Goal: Entertainment & Leisure: Consume media (video, audio)

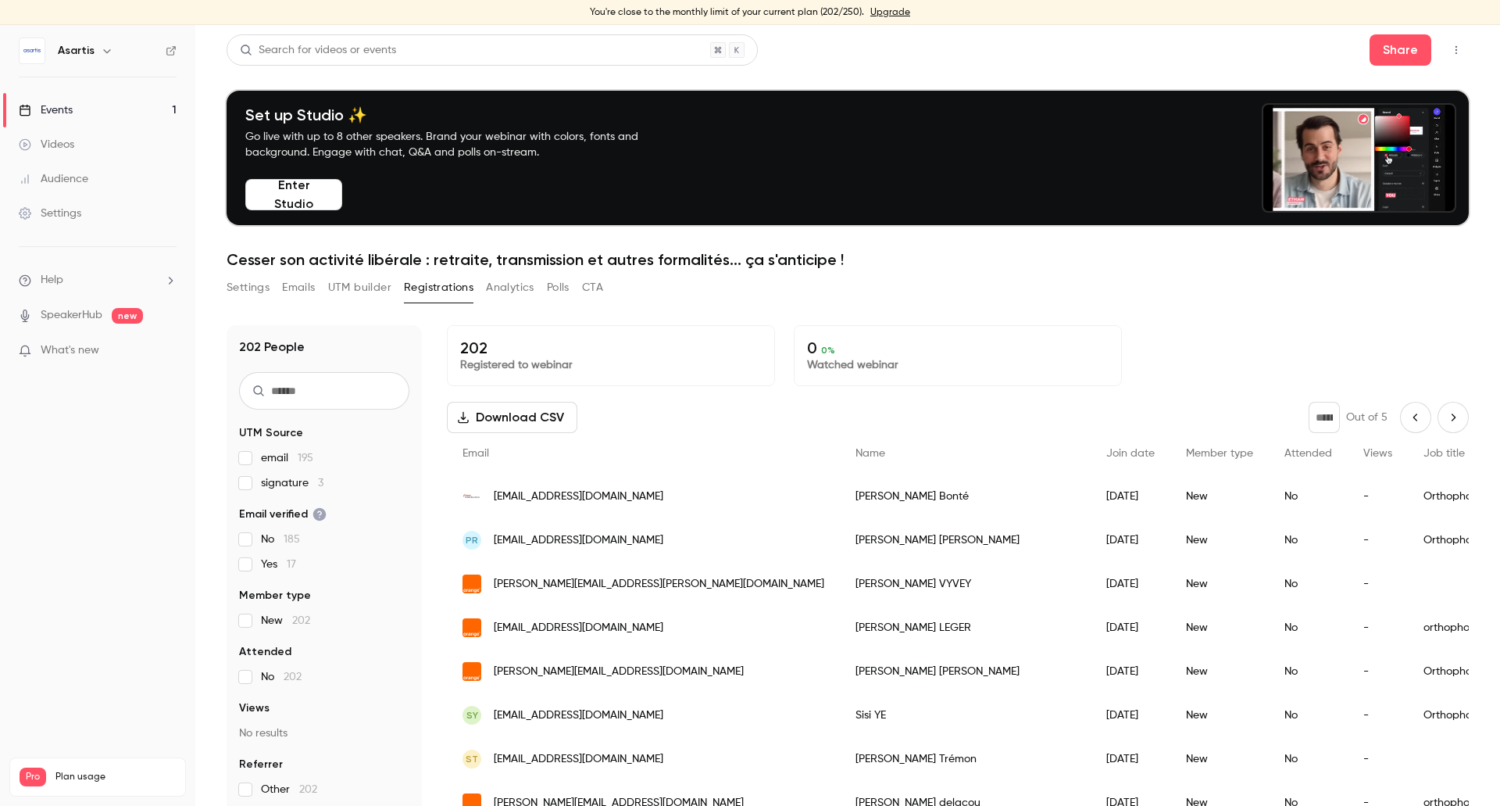
click at [72, 112] on div "Events" at bounding box center [46, 110] width 54 height 16
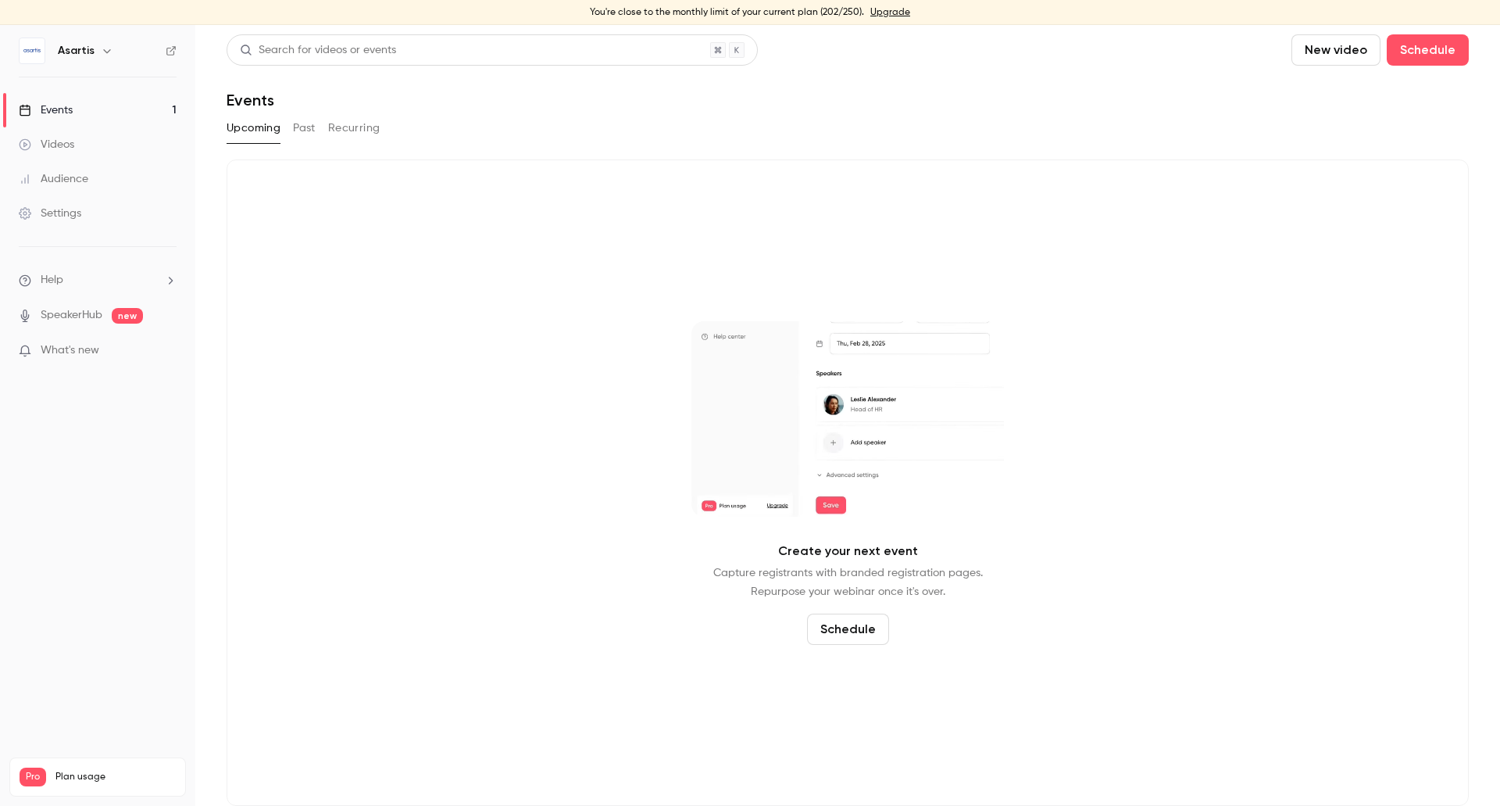
click at [300, 132] on button "Past" at bounding box center [304, 128] width 23 height 25
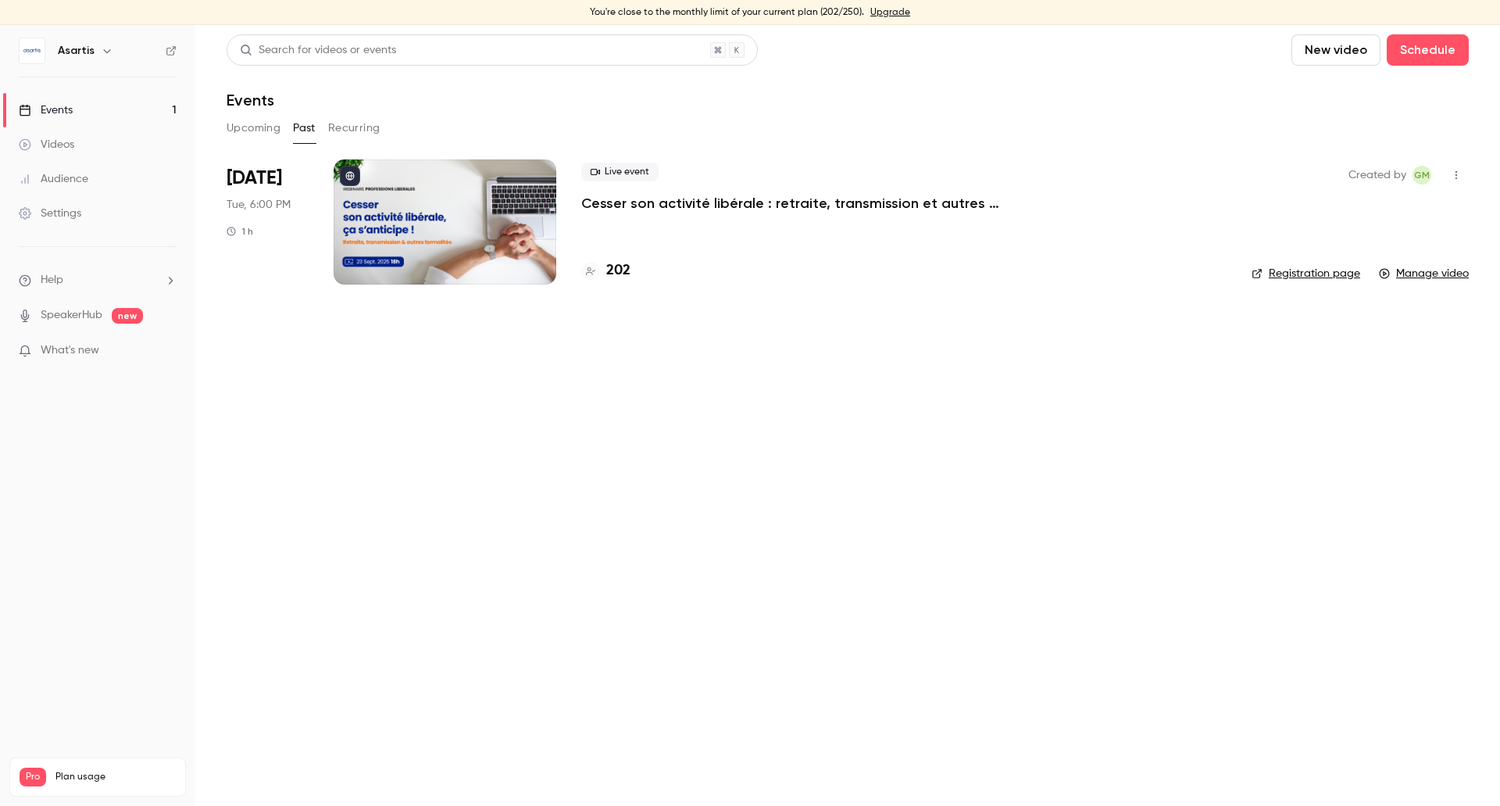
click at [485, 203] on div at bounding box center [445, 221] width 223 height 125
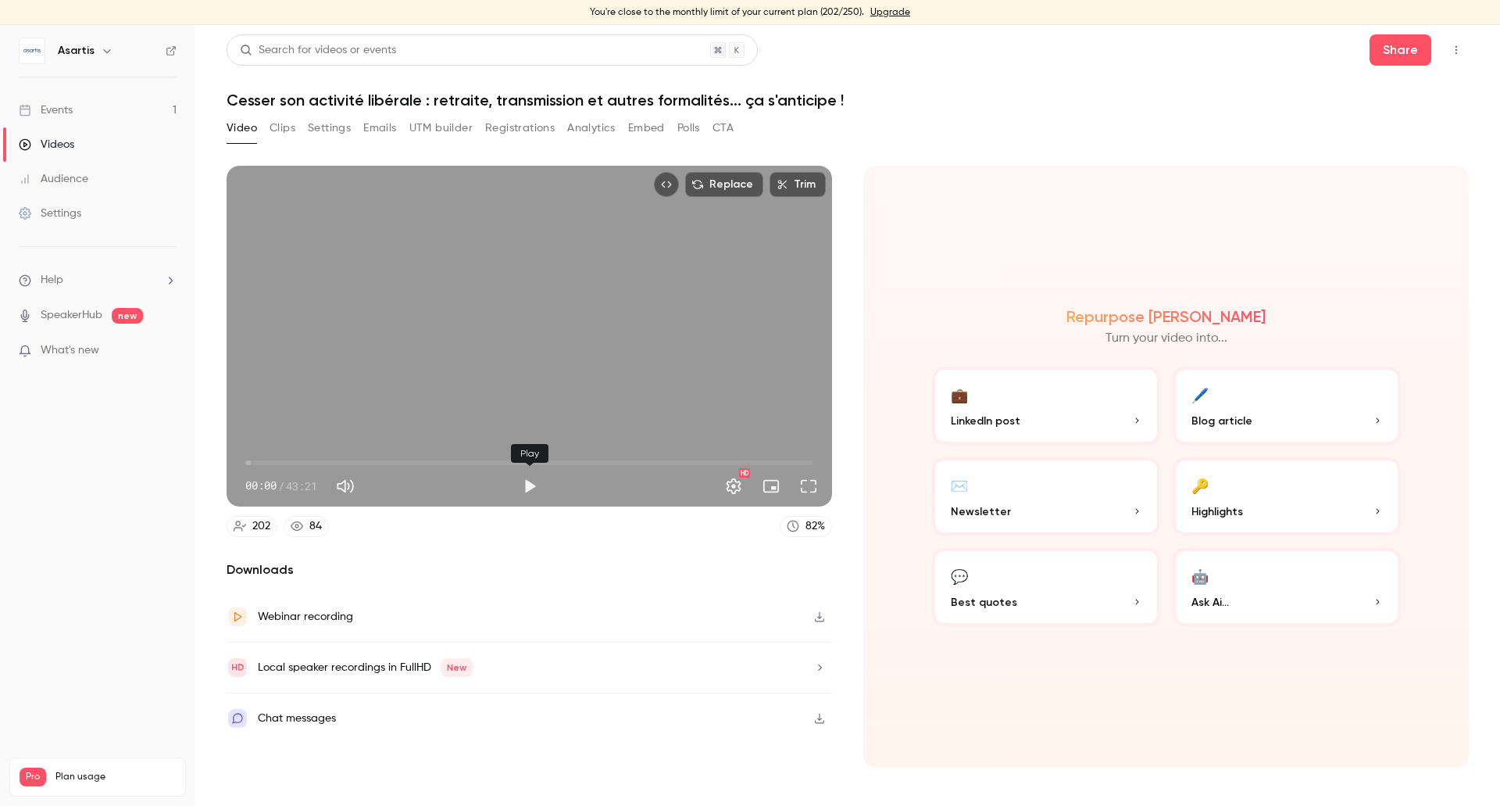
click at [532, 484] on button "Play" at bounding box center [529, 485] width 31 height 31
click at [1125, 667] on div "Repurpose Ai Turn your video into... 💼 LinkedIn post 🖊️ Blog article ✉️ Newslet…" at bounding box center [1166, 467] width 606 height 602
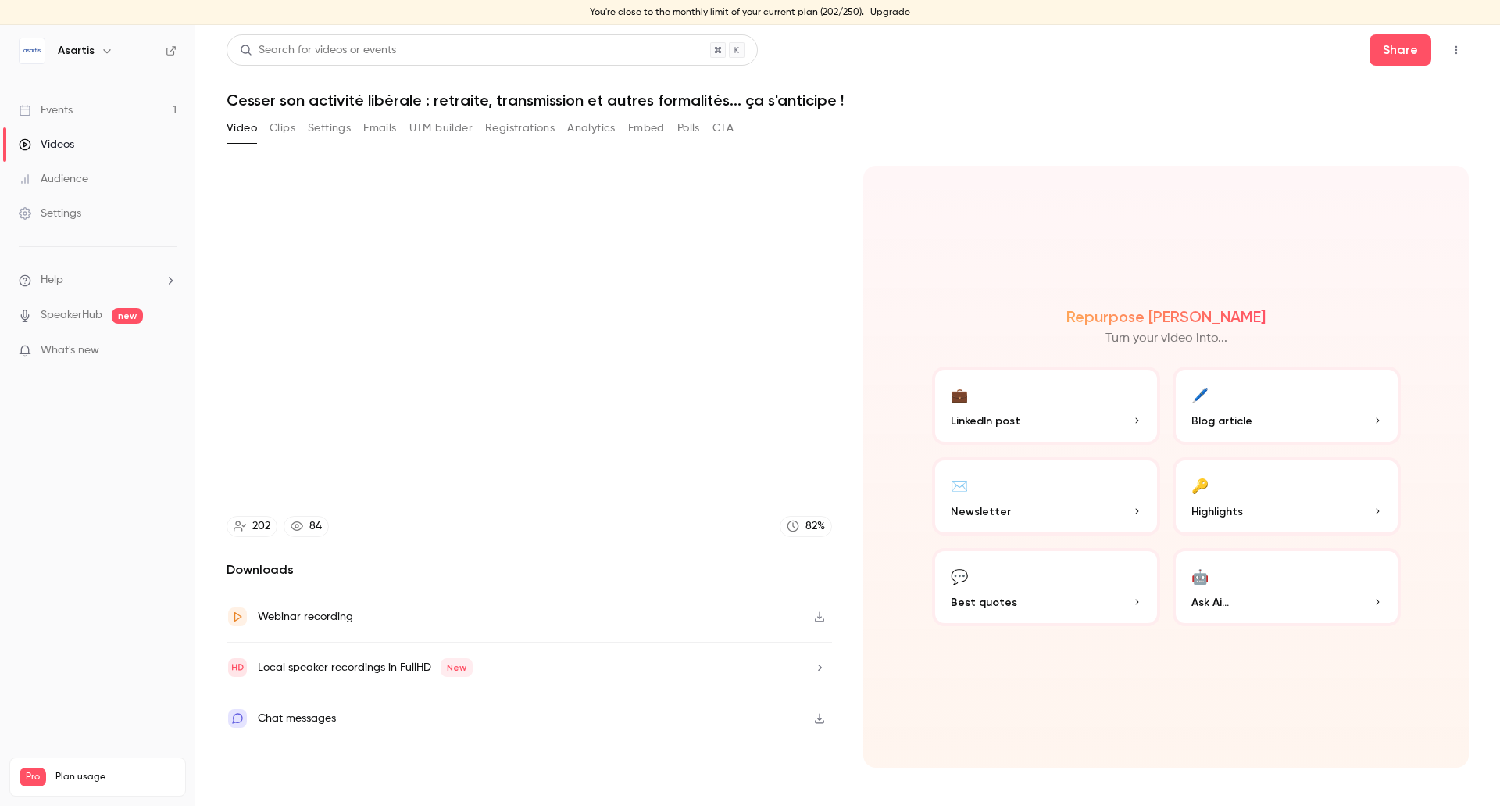
click at [316, 720] on div "Chat messages" at bounding box center [297, 718] width 78 height 19
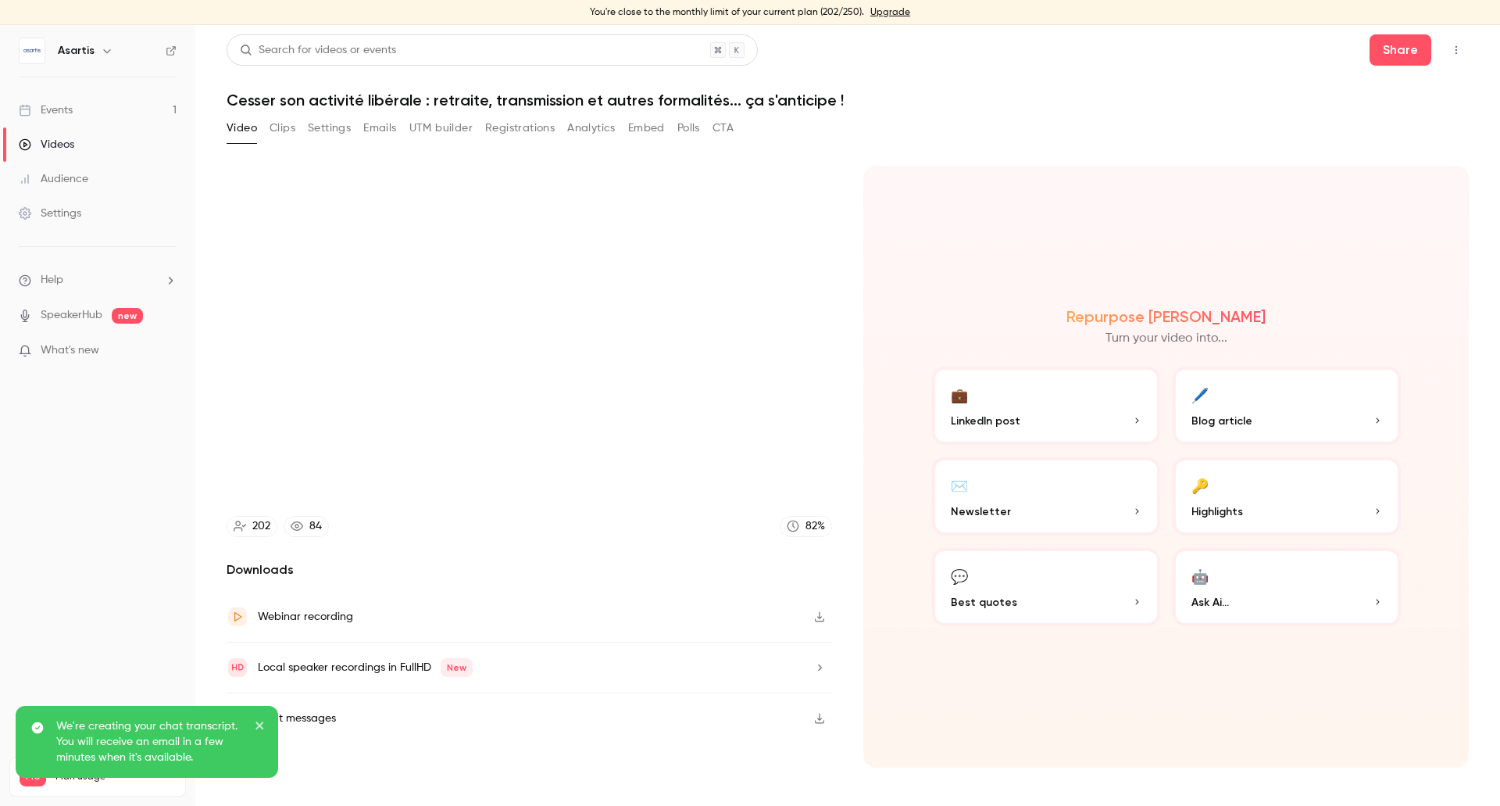
click at [1010, 688] on div "Repurpose Ai Turn your video into... 💼 LinkedIn post 🖊️ Blog article ✉️ Newslet…" at bounding box center [1166, 467] width 606 height 602
click at [256, 720] on icon "close" at bounding box center [260, 725] width 11 height 13
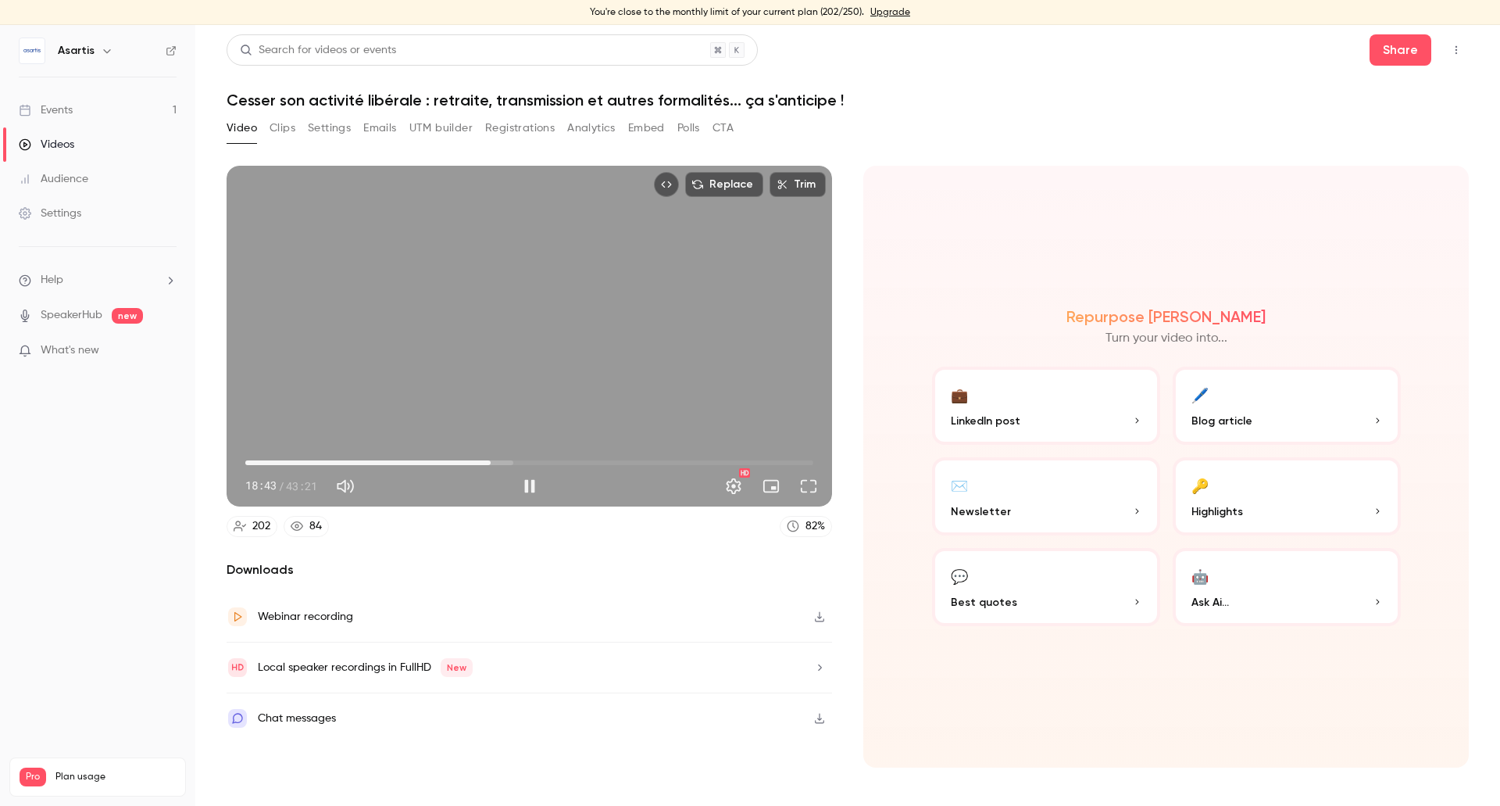
click at [505, 460] on span "18:43" at bounding box center [529, 462] width 568 height 25
click at [550, 461] on span "23:15" at bounding box center [529, 462] width 568 height 25
click at [572, 463] on span "23:24" at bounding box center [529, 462] width 568 height 25
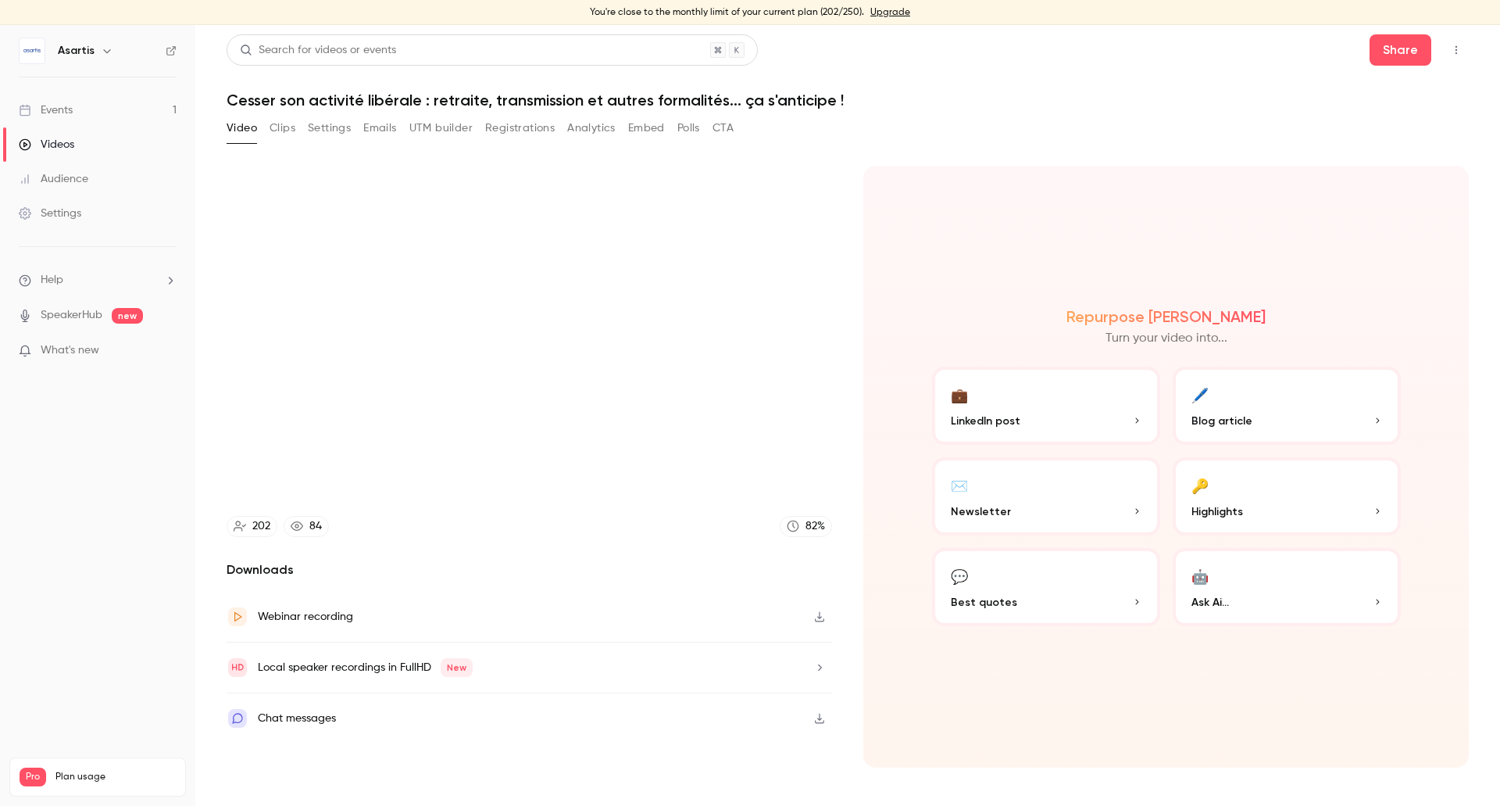
click at [594, 460] on video at bounding box center [530, 336] width 606 height 341
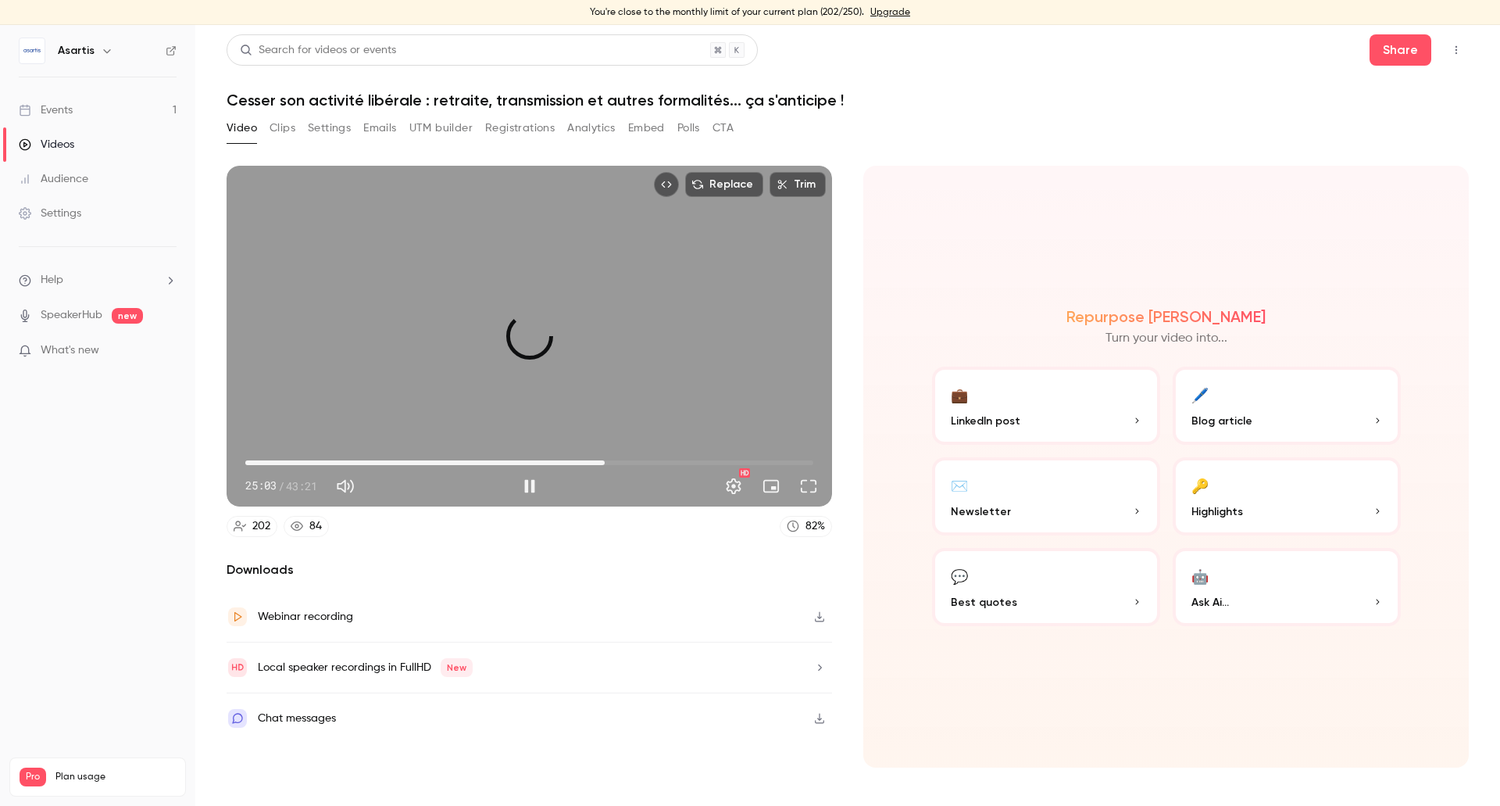
click at [605, 459] on span "27:26" at bounding box center [529, 462] width 568 height 25
click at [649, 463] on span "30:49" at bounding box center [529, 462] width 568 height 25
click at [672, 462] on span "32:33" at bounding box center [529, 462] width 568 height 25
click at [688, 463] on span "32:40" at bounding box center [529, 462] width 568 height 25
click at [708, 458] on span "33:52" at bounding box center [529, 462] width 568 height 25
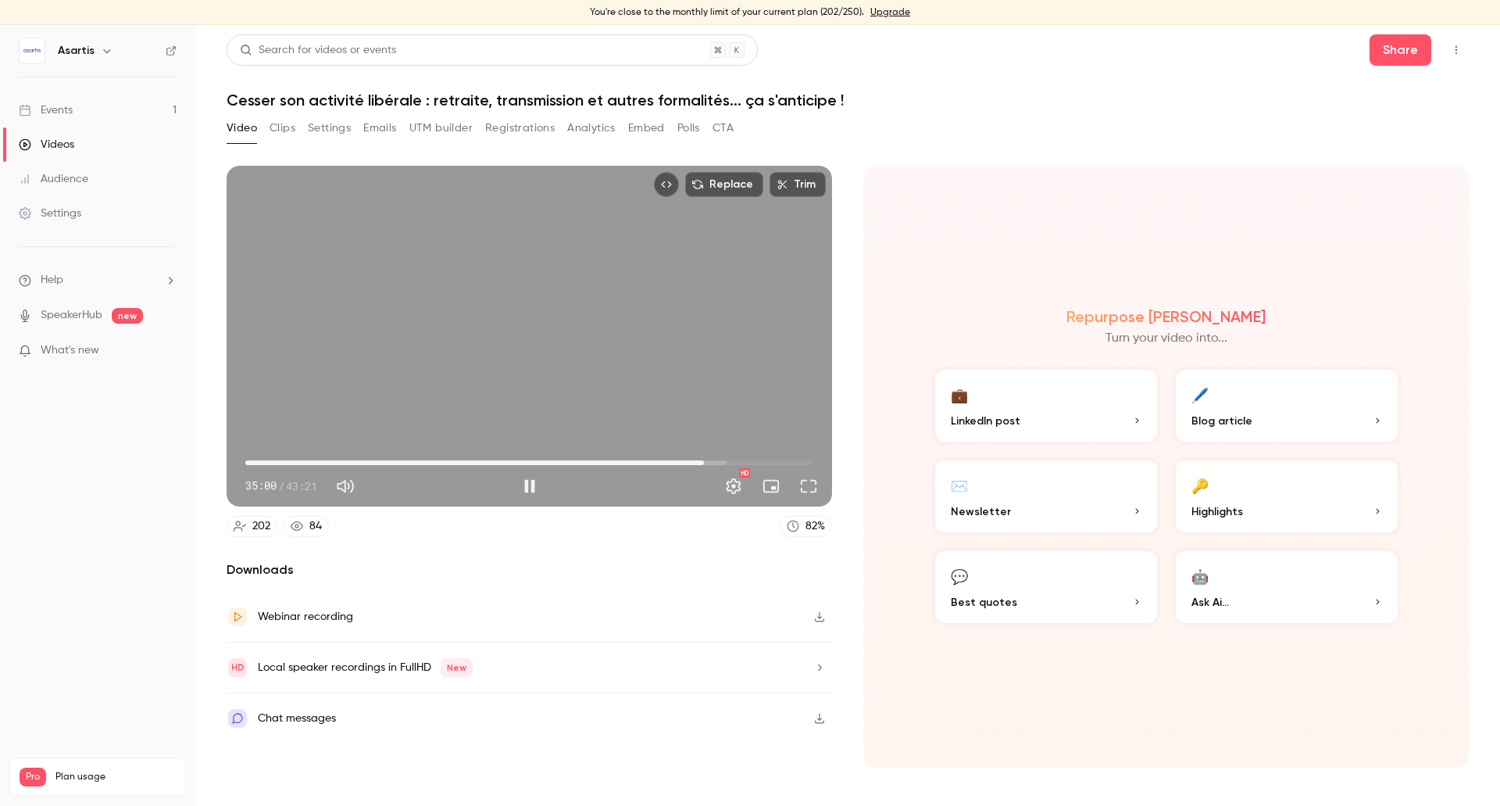
click at [704, 460] on span "35:00" at bounding box center [704, 462] width 5 height 5
click at [693, 464] on span "34:10" at bounding box center [529, 462] width 568 height 25
click at [710, 461] on span "34:12" at bounding box center [529, 462] width 568 height 25
click at [733, 463] on span "36:24" at bounding box center [529, 462] width 568 height 25
click at [723, 462] on span "37:14" at bounding box center [529, 462] width 568 height 25
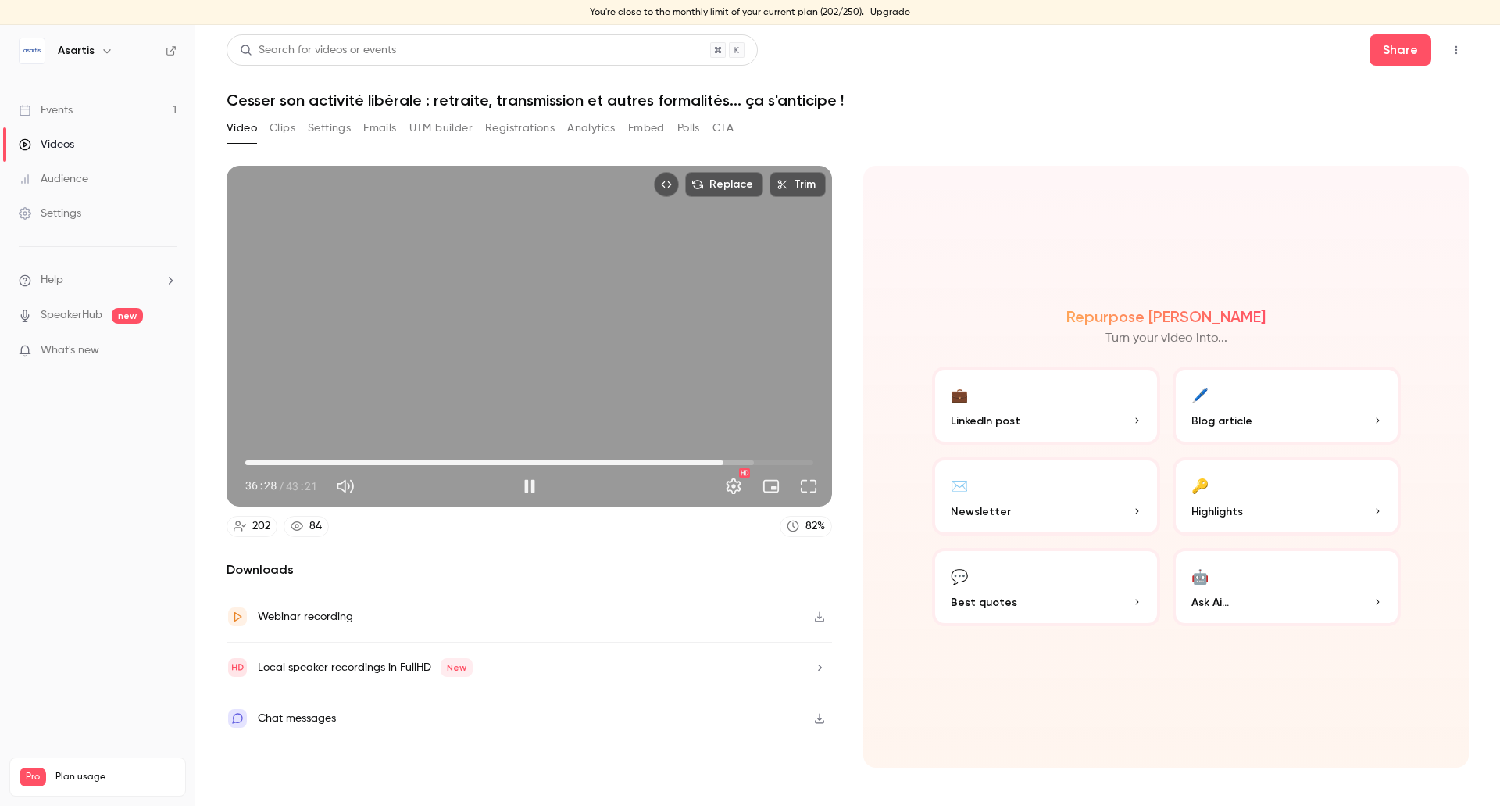
click at [734, 463] on span "36:28" at bounding box center [529, 462] width 568 height 25
click at [746, 462] on span "38:13" at bounding box center [529, 462] width 568 height 25
click at [761, 460] on span "38:30" at bounding box center [529, 462] width 568 height 25
click at [770, 461] on span "40:04" at bounding box center [529, 462] width 568 height 25
click at [782, 460] on span "40:47" at bounding box center [780, 462] width 5 height 5
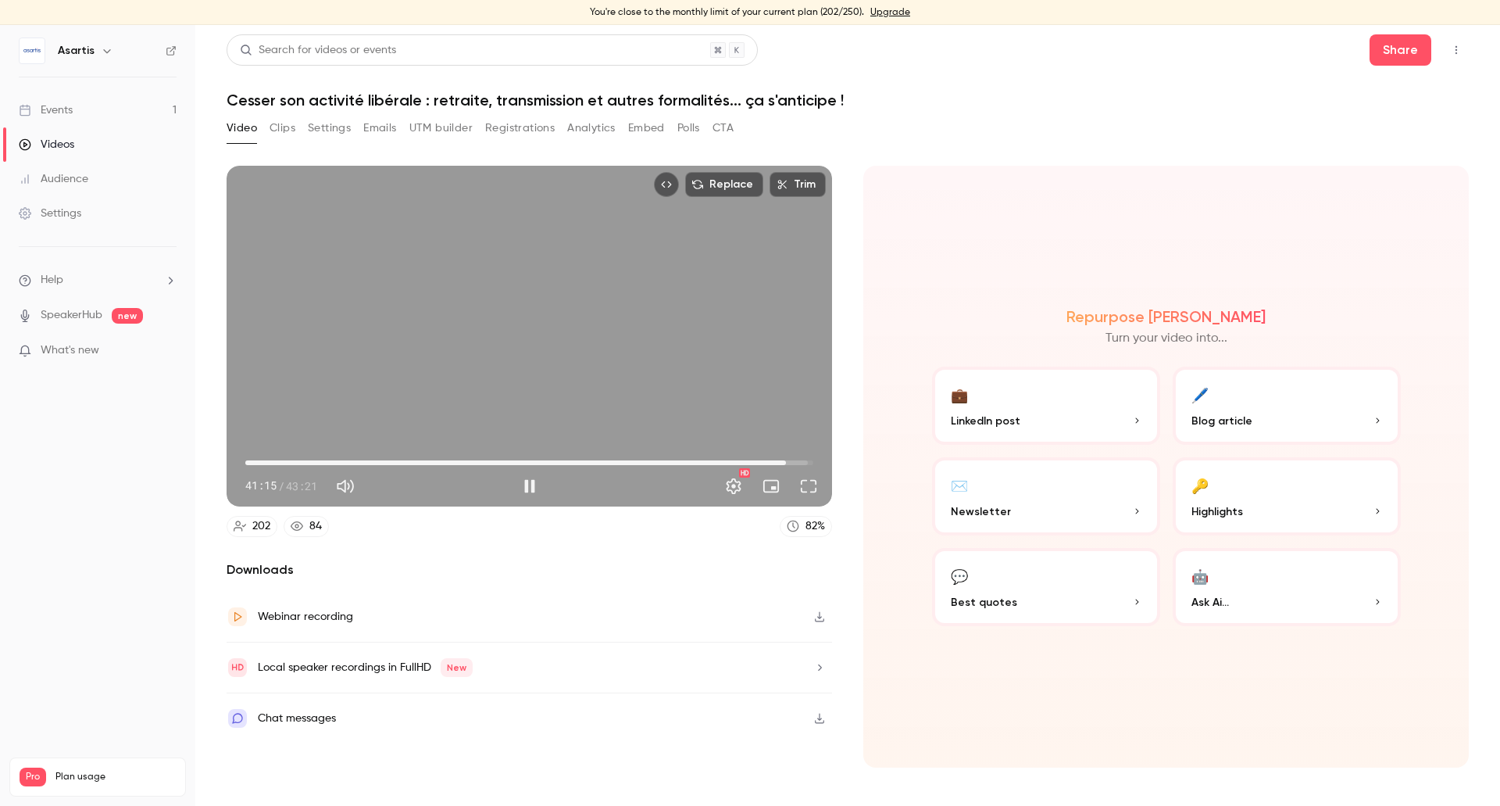
click at [796, 460] on span "41:15" at bounding box center [529, 462] width 568 height 25
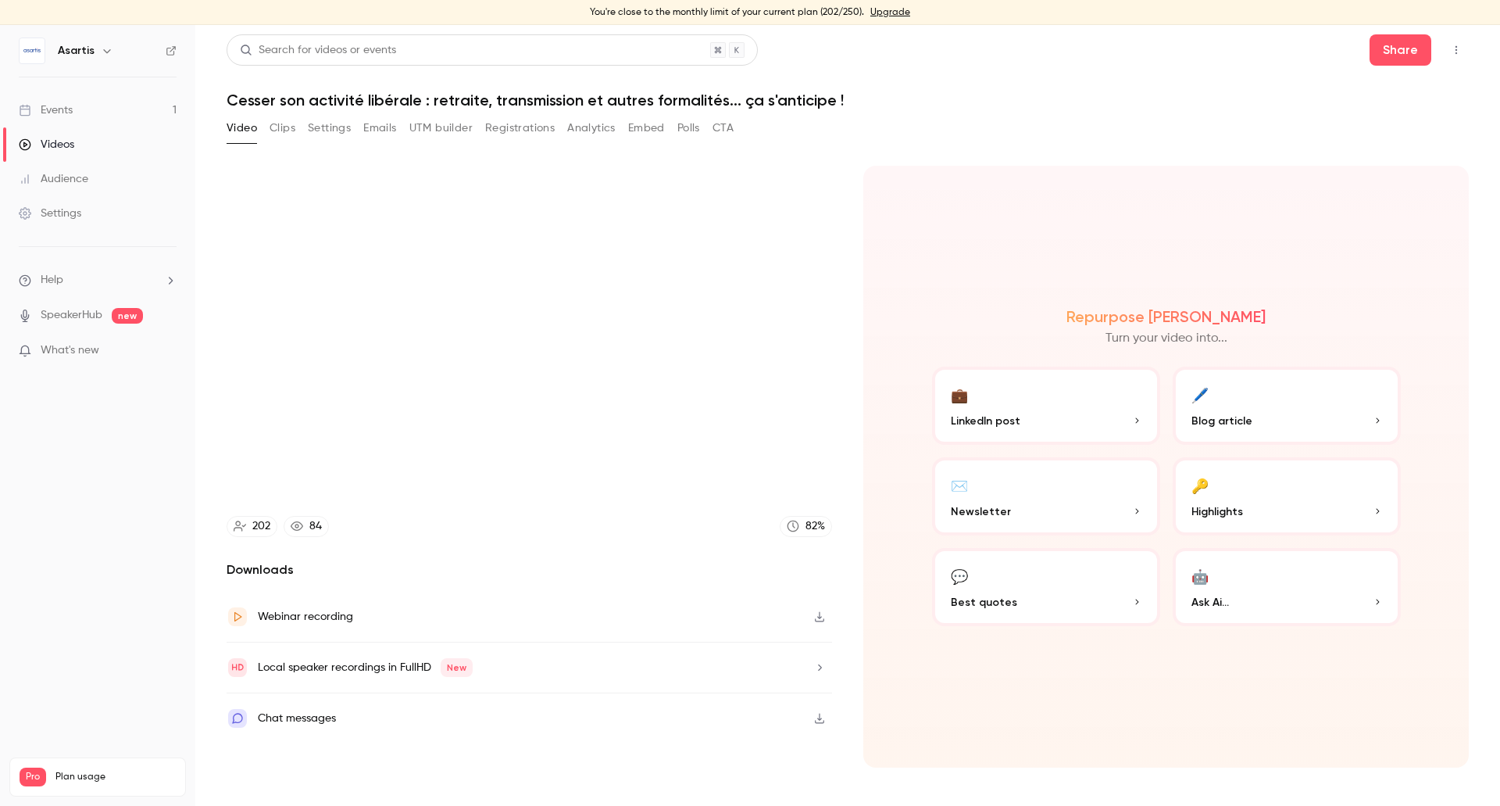
type input "******"
